Goal: Find specific page/section: Find specific page/section

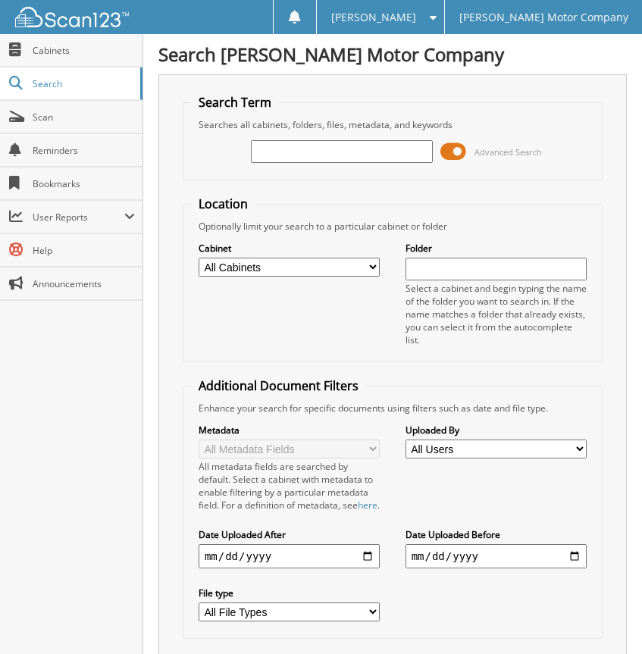
click at [339, 156] on input "text" at bounding box center [341, 151] width 181 height 23
type input "711500"
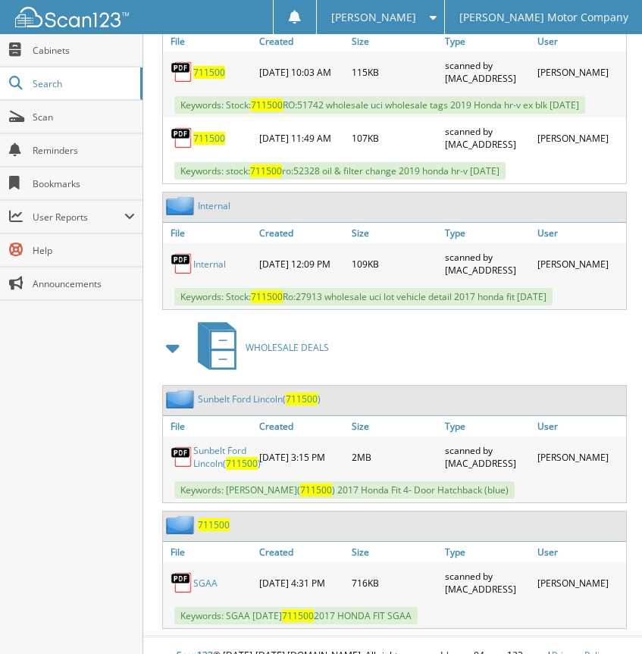
scroll to position [868, 0]
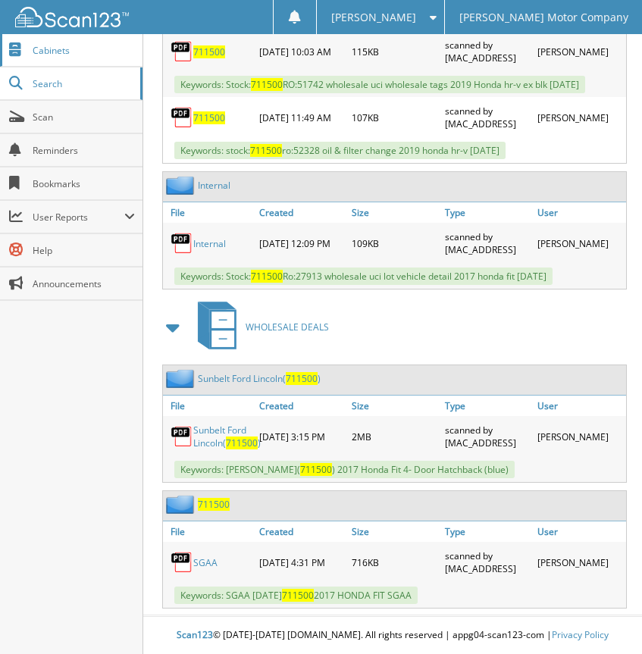
click at [44, 55] on span "Cabinets" at bounding box center [84, 50] width 102 height 13
